Goal: Information Seeking & Learning: Learn about a topic

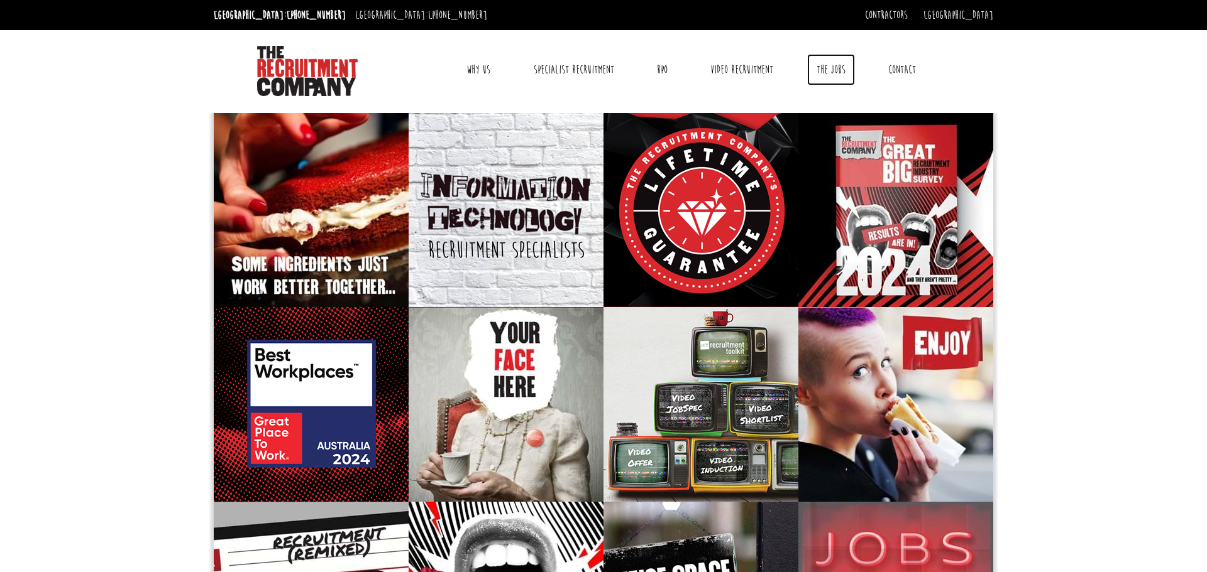
click at [826, 72] on link "The Jobs" at bounding box center [831, 69] width 48 height 31
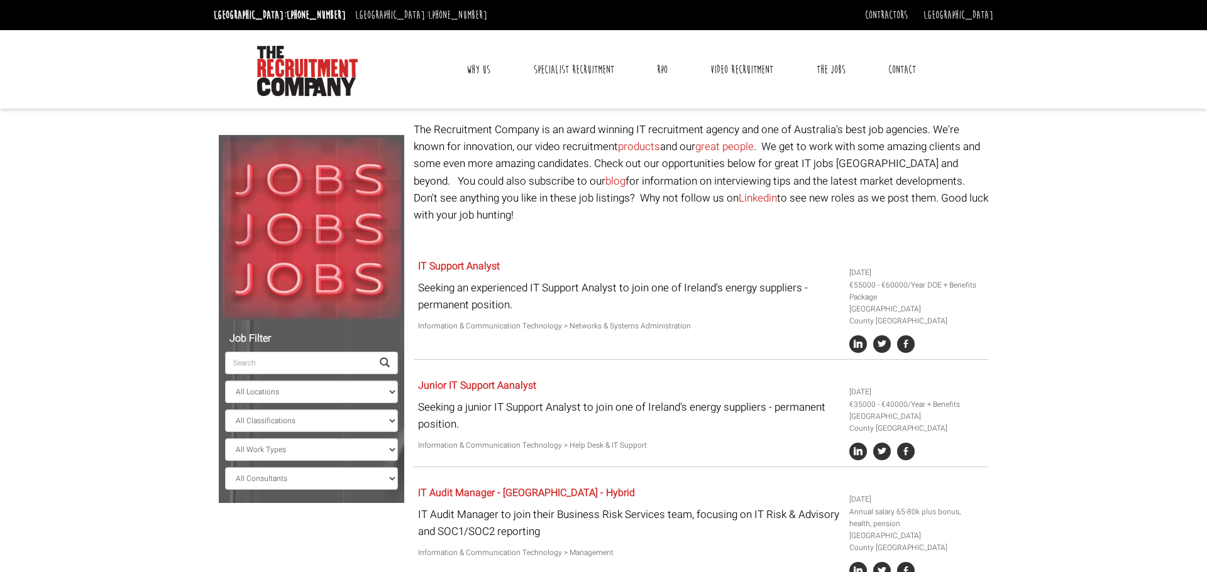
click at [267, 360] on input "search" at bounding box center [298, 363] width 147 height 23
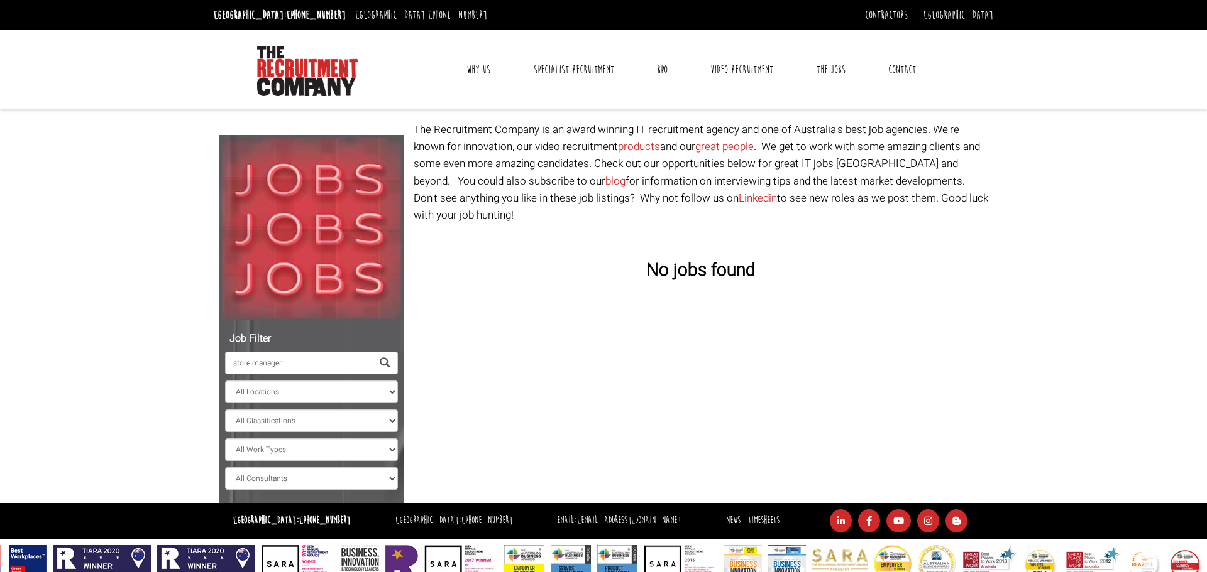
type input "store manager"
click at [291, 390] on select "All Locations [GEOGRAPHIC_DATA] [GEOGRAPHIC_DATA] [GEOGRAPHIC_DATA] [GEOGRAPHIC…" at bounding box center [311, 392] width 173 height 23
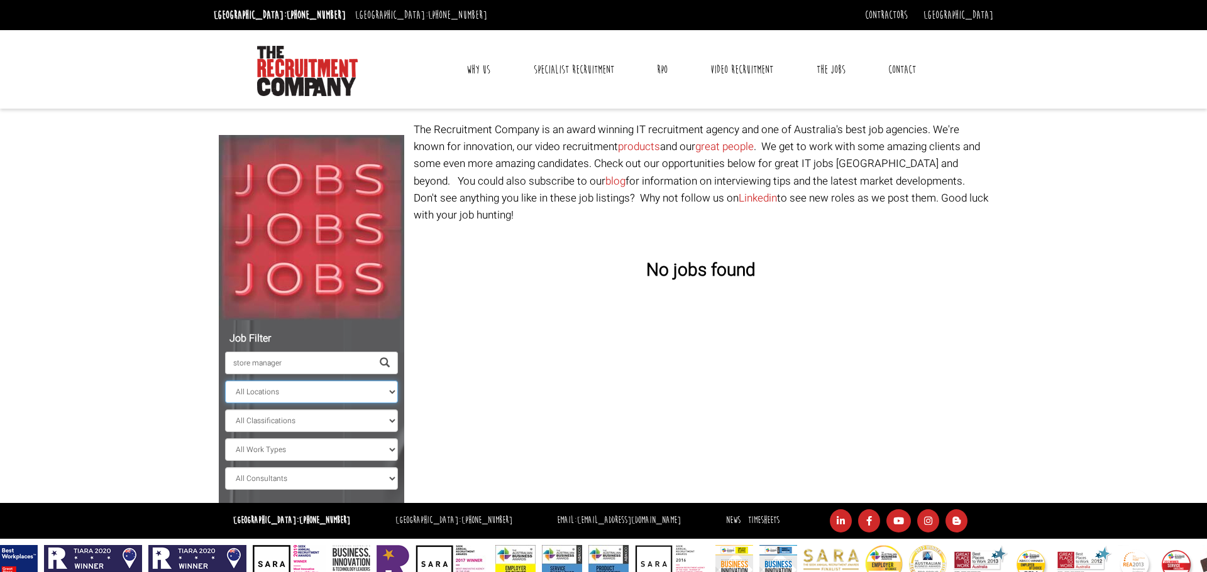
select select "[GEOGRAPHIC_DATA]"
click at [225, 381] on select "All Locations [GEOGRAPHIC_DATA] [GEOGRAPHIC_DATA] [GEOGRAPHIC_DATA] [GEOGRAPHIC…" at bounding box center [311, 392] width 173 height 23
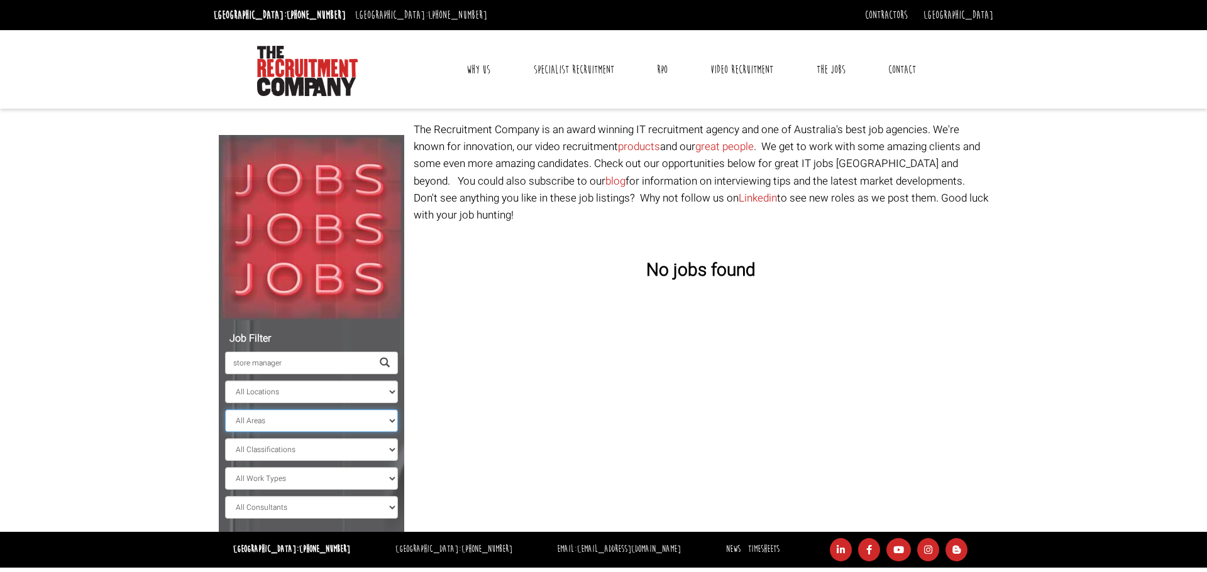
click at [346, 417] on select "All Areas" at bounding box center [311, 421] width 173 height 23
click at [346, 450] on select "All Classifications Banking & Financial Services Information & Communication Te…" at bounding box center [311, 450] width 173 height 23
click at [351, 484] on select "All Work Types Full Time Part Time Casual Contract / Temp" at bounding box center [311, 479] width 173 height 23
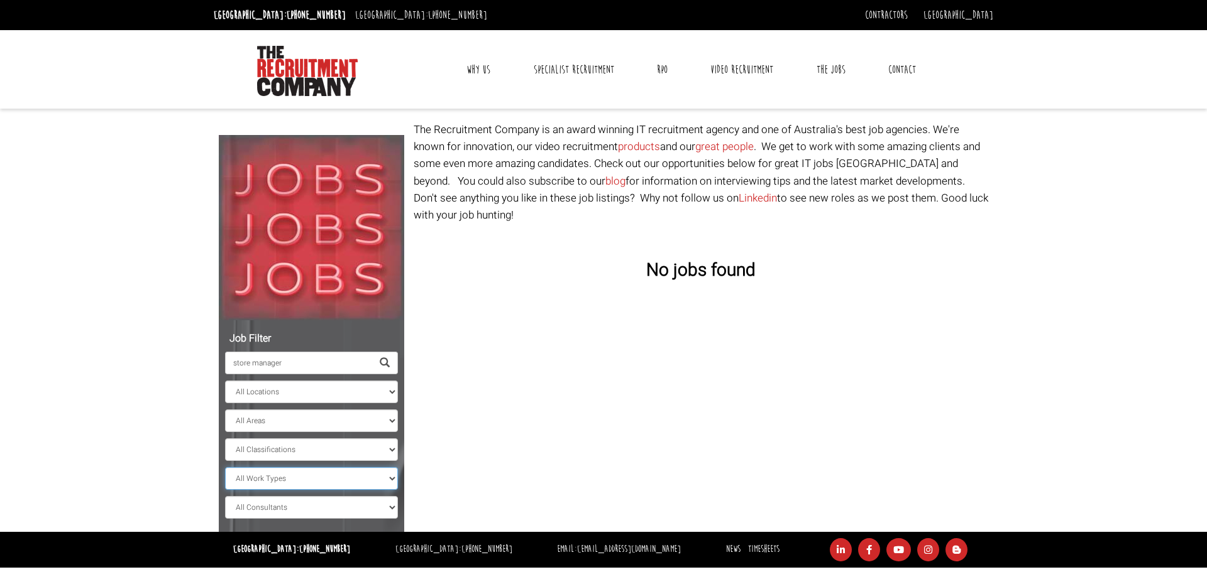
select select "Full Time"
click at [225, 468] on select "All Work Types Full Time Part Time Casual Contract / Temp" at bounding box center [311, 479] width 173 height 23
click at [307, 505] on select "All Consultants [PERSON_NAME] - , Infrastructure, Cloud & DevOps, Contract [PER…" at bounding box center [311, 507] width 173 height 23
click at [536, 441] on div "Job Filter store manager All Locations [GEOGRAPHIC_DATA] [GEOGRAPHIC_DATA] [GEO…" at bounding box center [603, 326] width 789 height 411
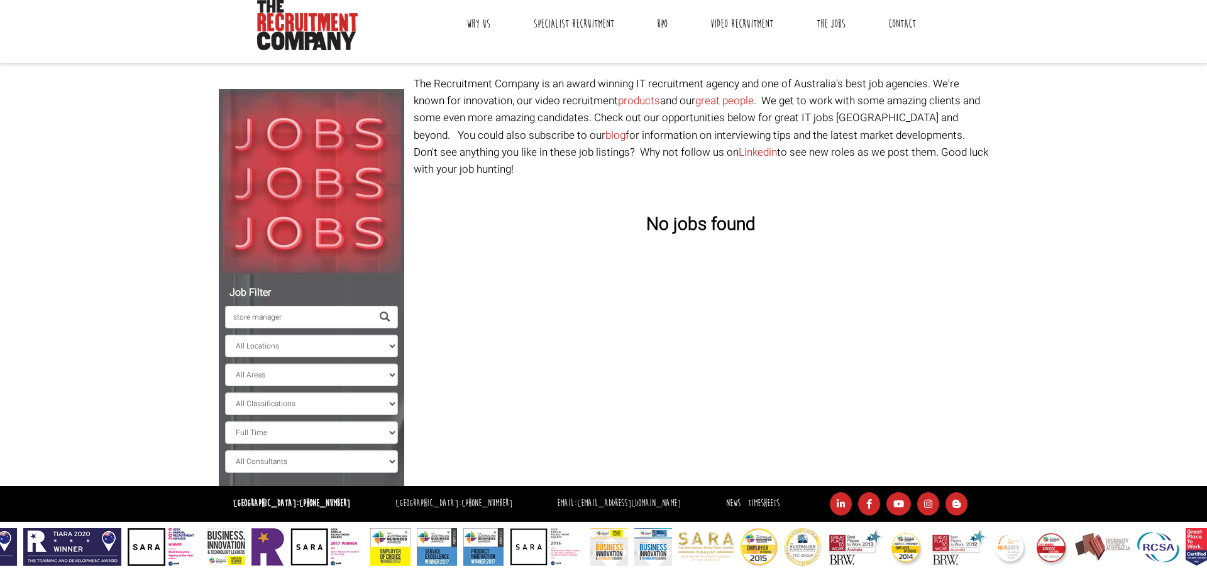
scroll to position [52, 0]
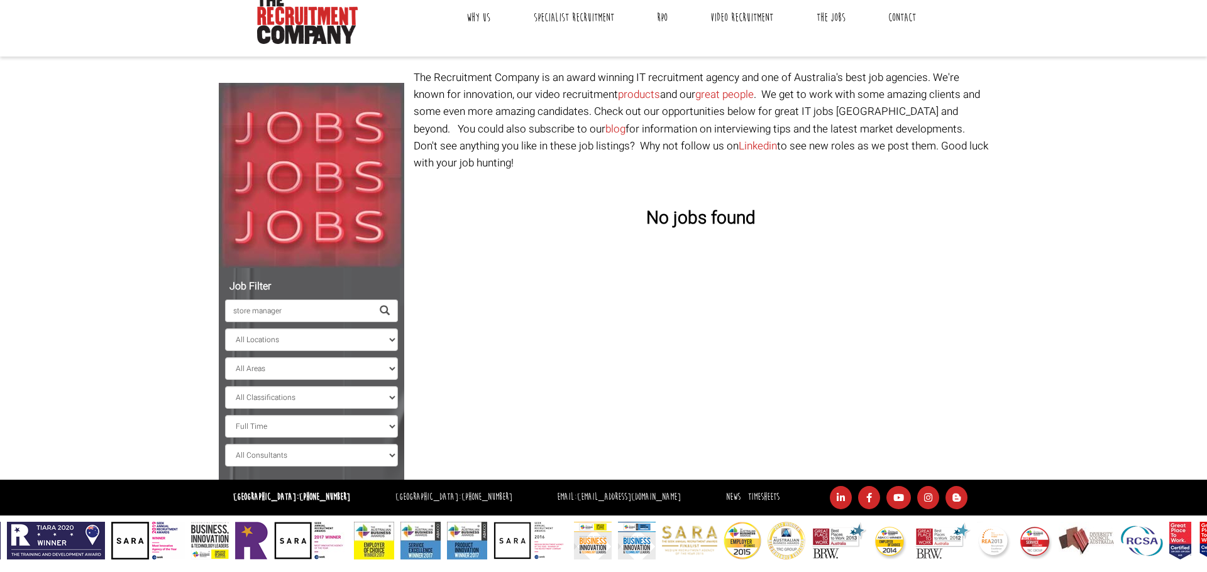
click at [541, 436] on div "Job Filter store manager All Locations [GEOGRAPHIC_DATA] [GEOGRAPHIC_DATA] [GEO…" at bounding box center [603, 274] width 789 height 411
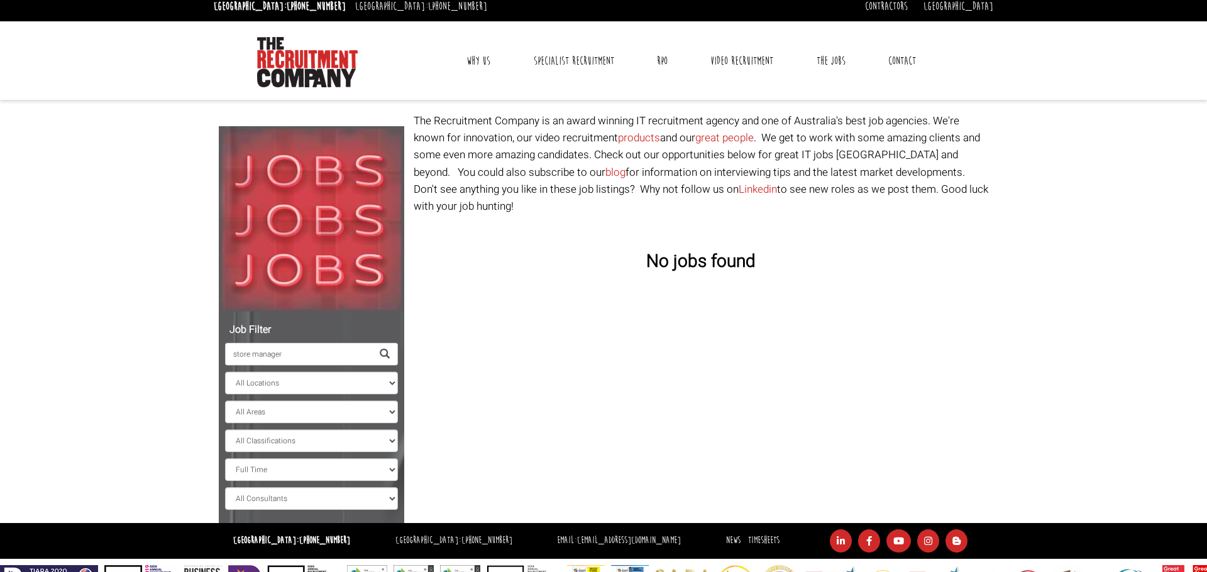
scroll to position [0, 0]
